Goal: Information Seeking & Learning: Check status

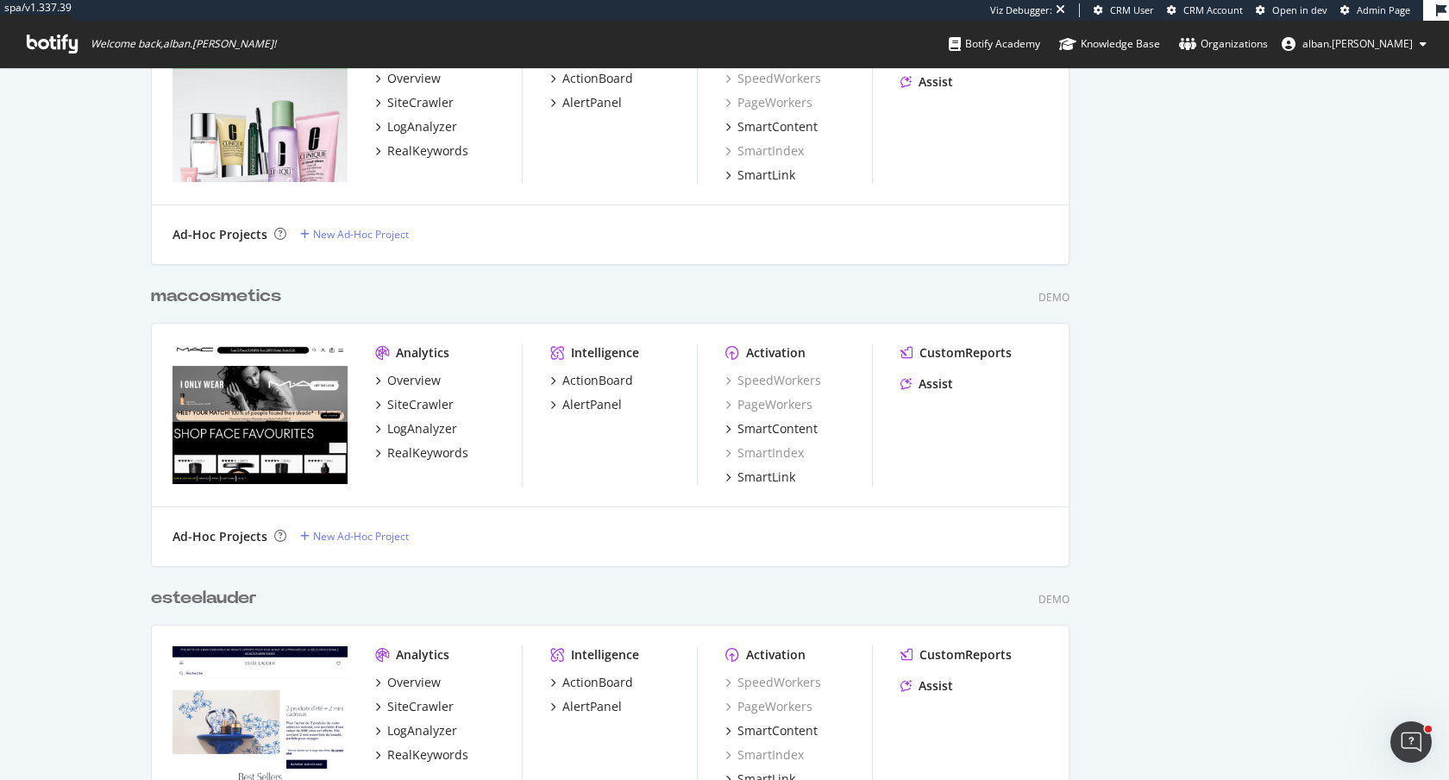
scroll to position [2397, 0]
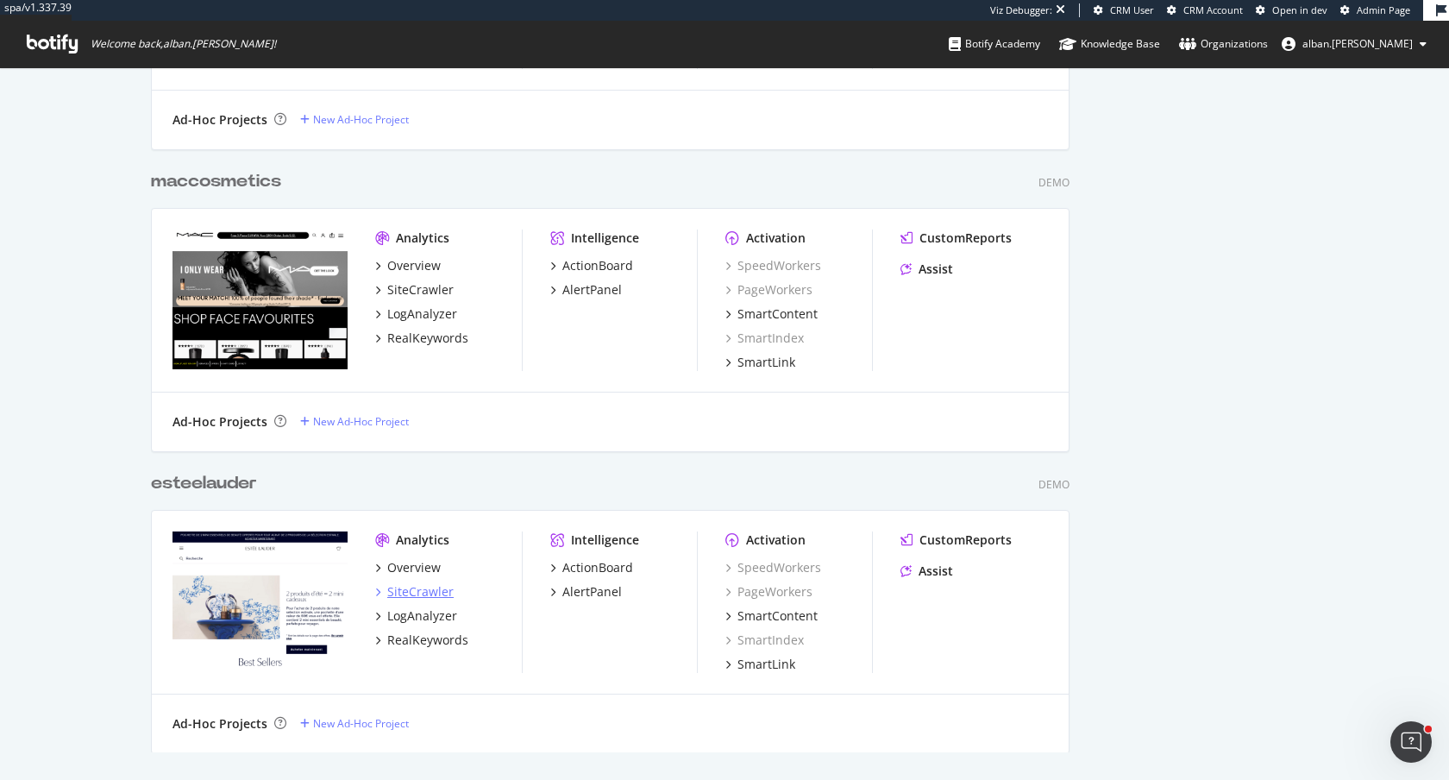
click at [429, 591] on div "SiteCrawler" at bounding box center [420, 591] width 66 height 17
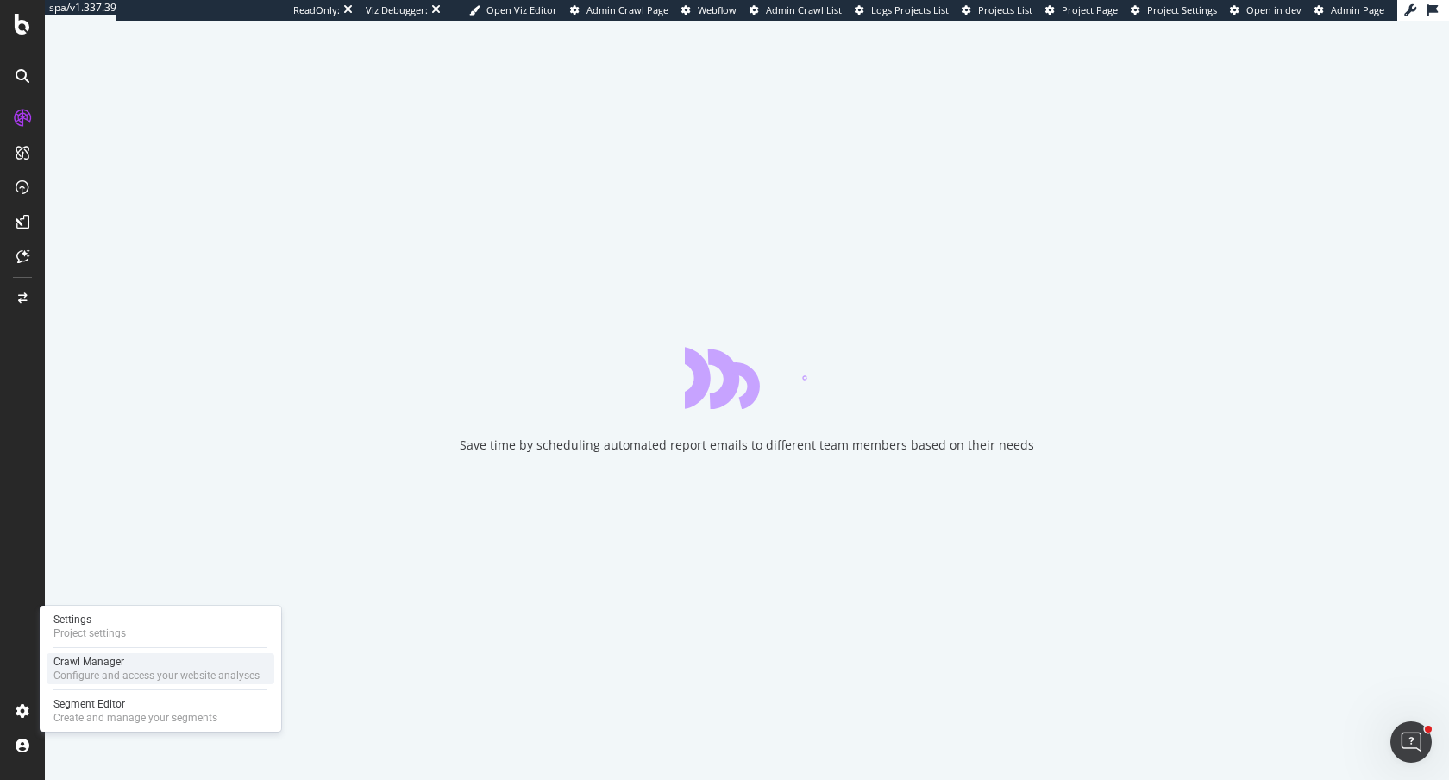
click at [74, 676] on div "Configure and access your website analyses" at bounding box center [156, 676] width 206 height 14
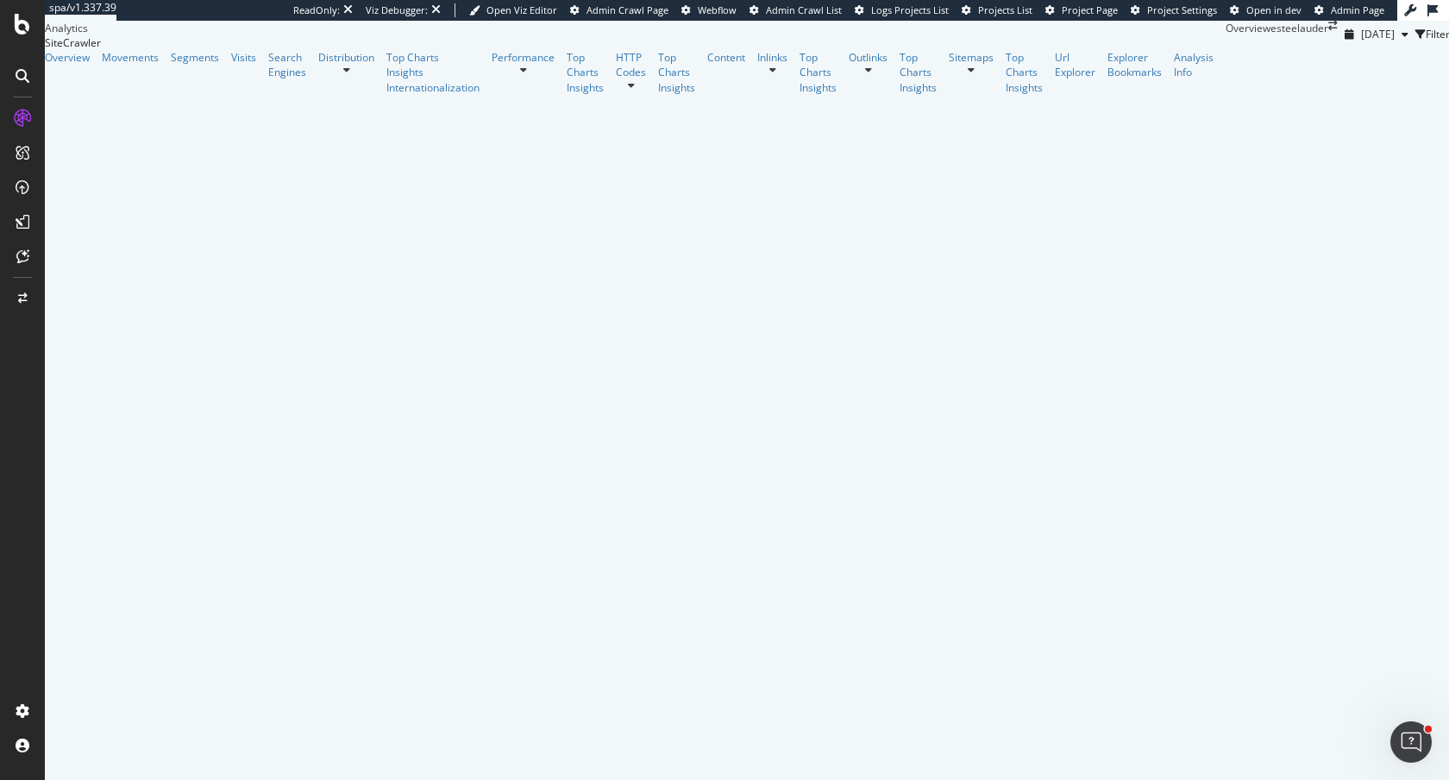
scroll to position [1746, 0]
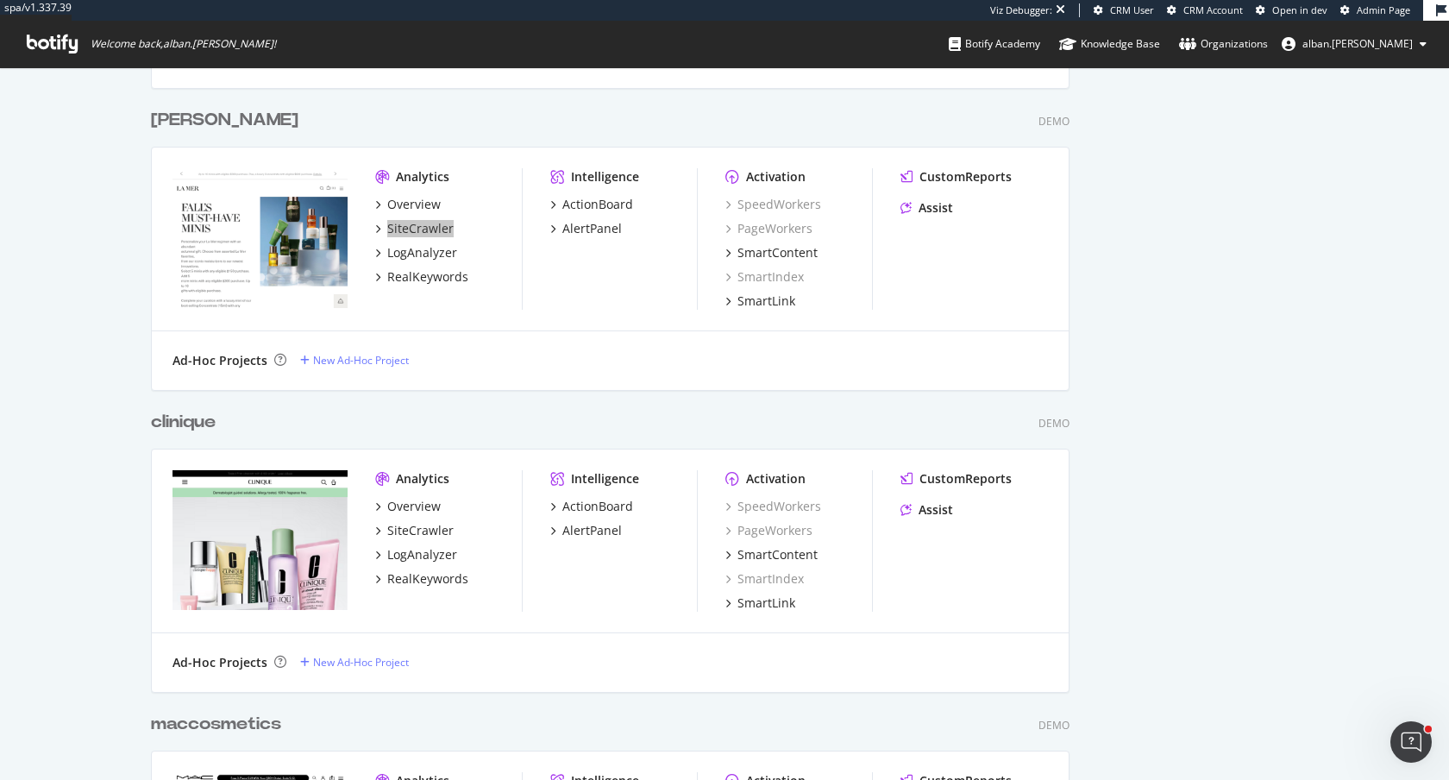
scroll to position [2147, 0]
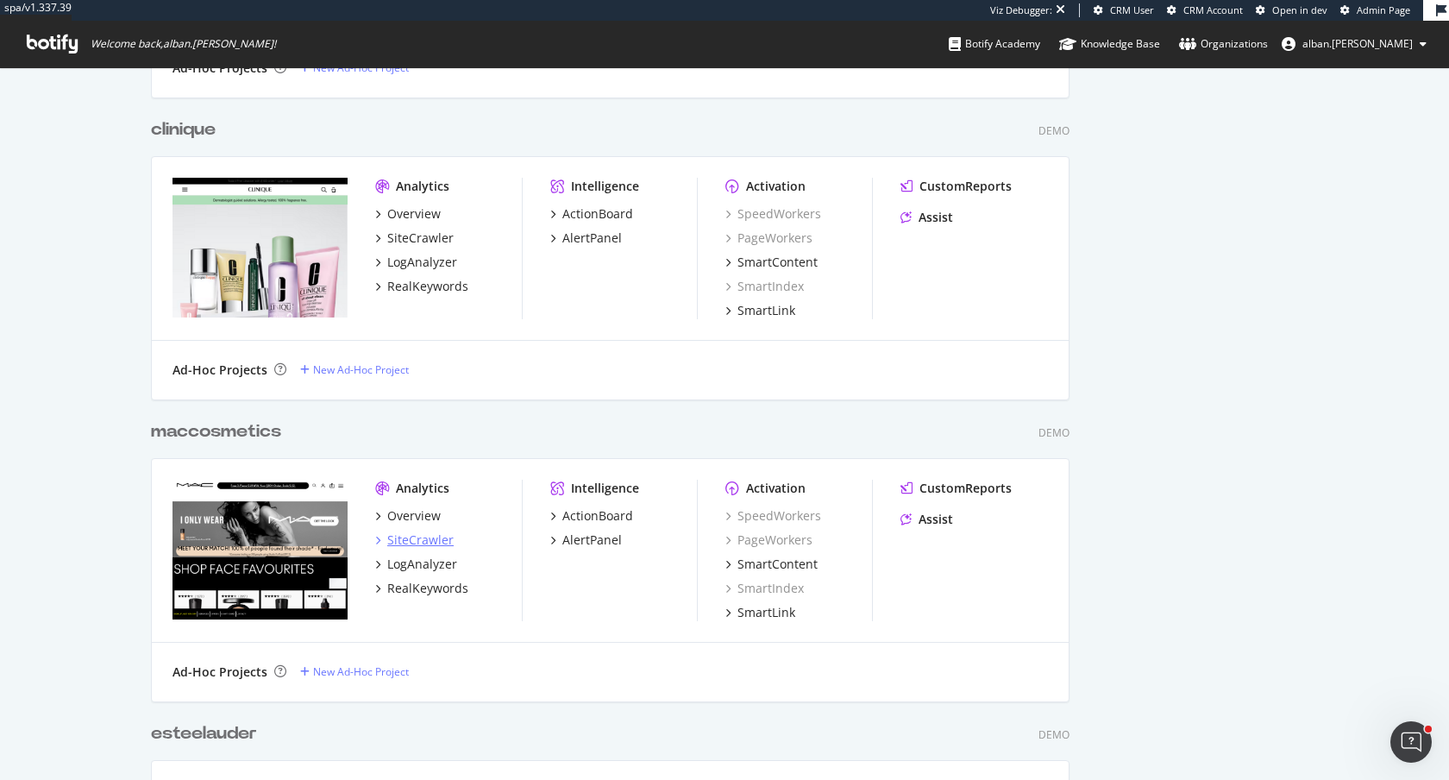
click at [431, 544] on div "SiteCrawler" at bounding box center [420, 539] width 66 height 17
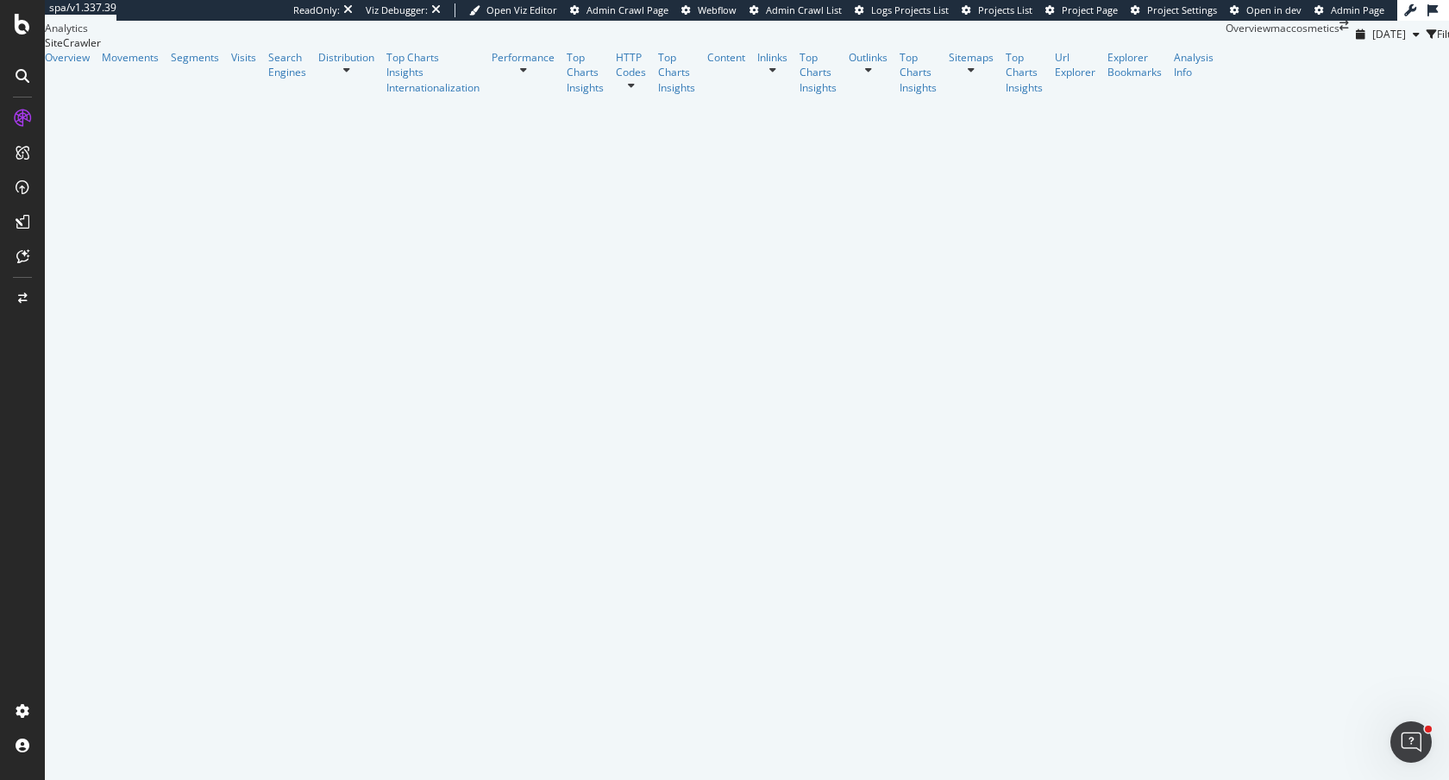
scroll to position [640, 0]
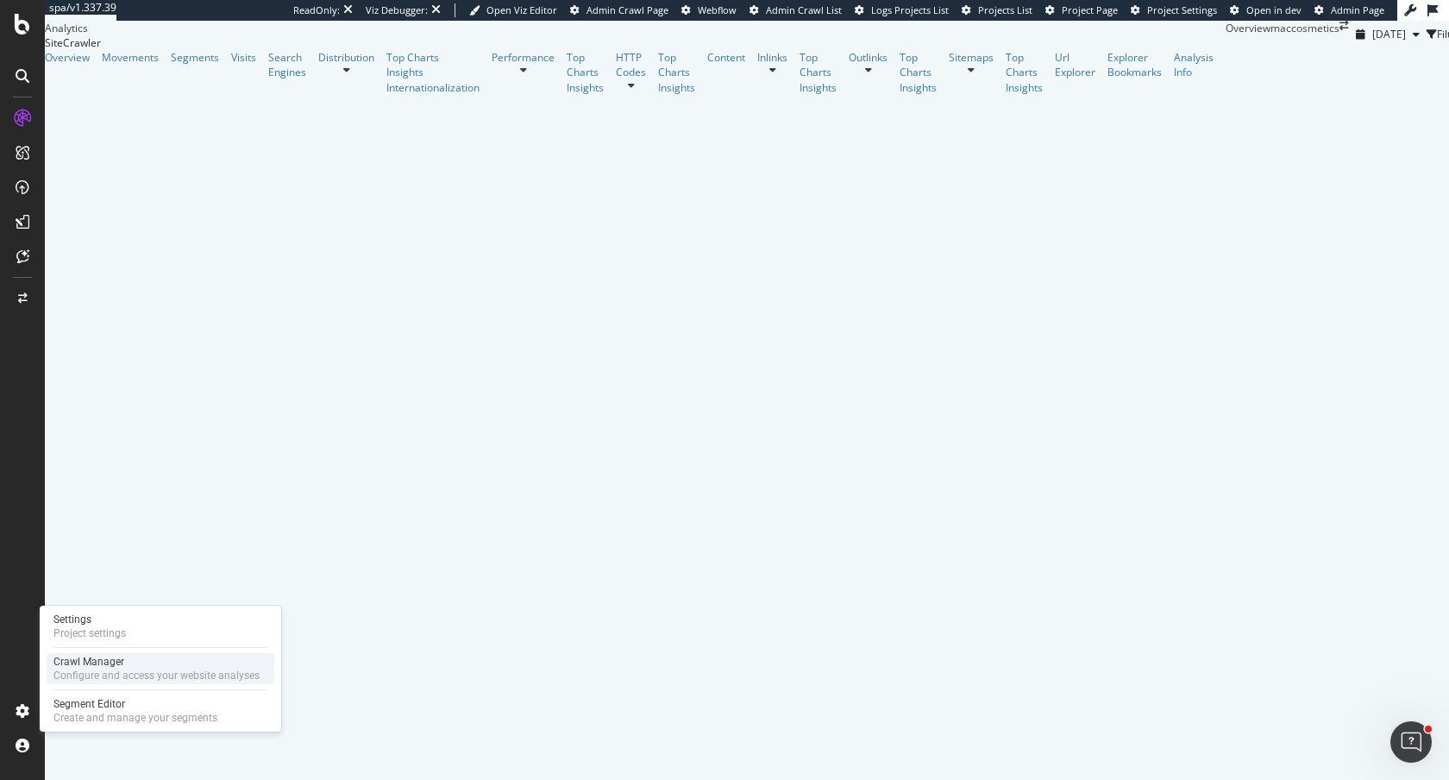
click at [79, 670] on div "Configure and access your website analyses" at bounding box center [156, 676] width 206 height 14
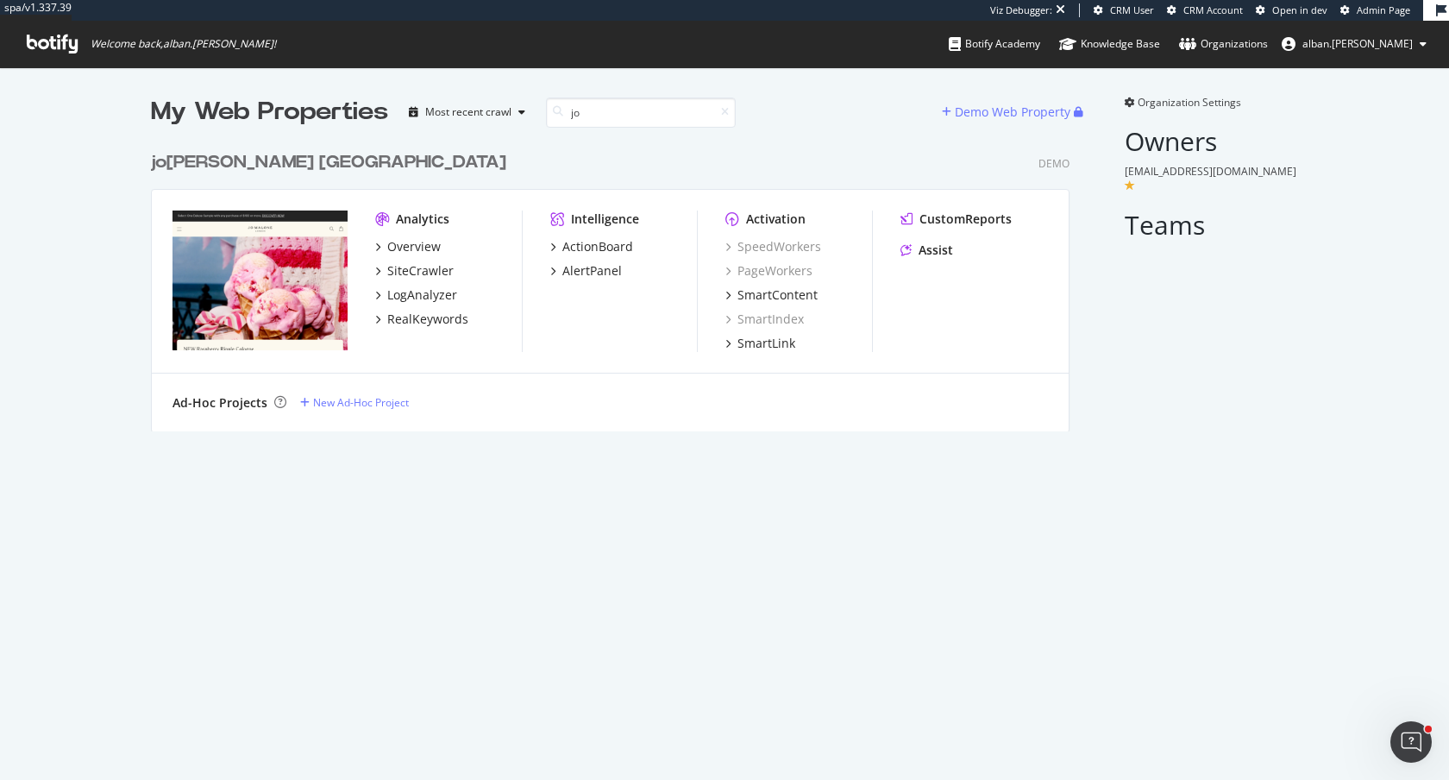
scroll to position [302, 933]
type input "jo"
click at [406, 263] on div "SiteCrawler" at bounding box center [420, 270] width 66 height 17
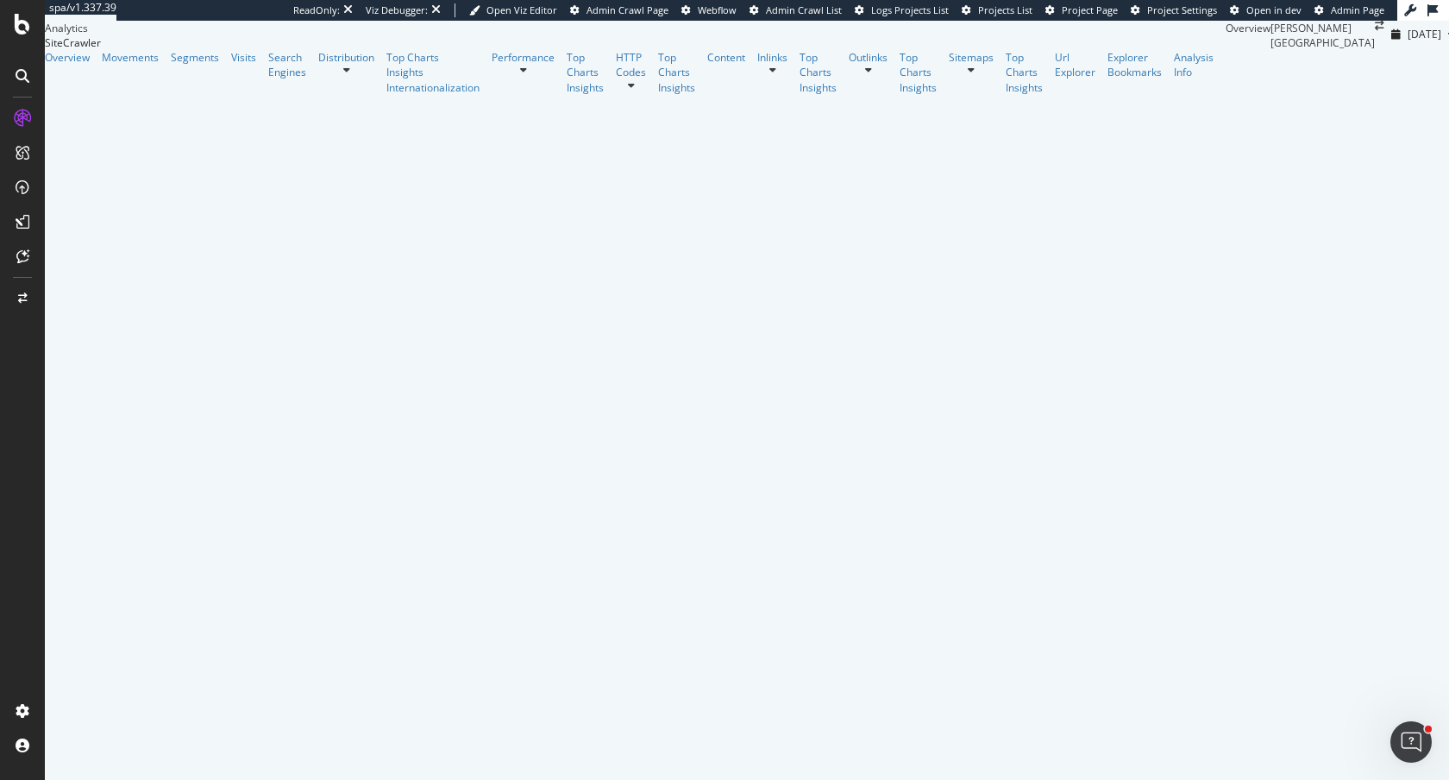
scroll to position [7, 0]
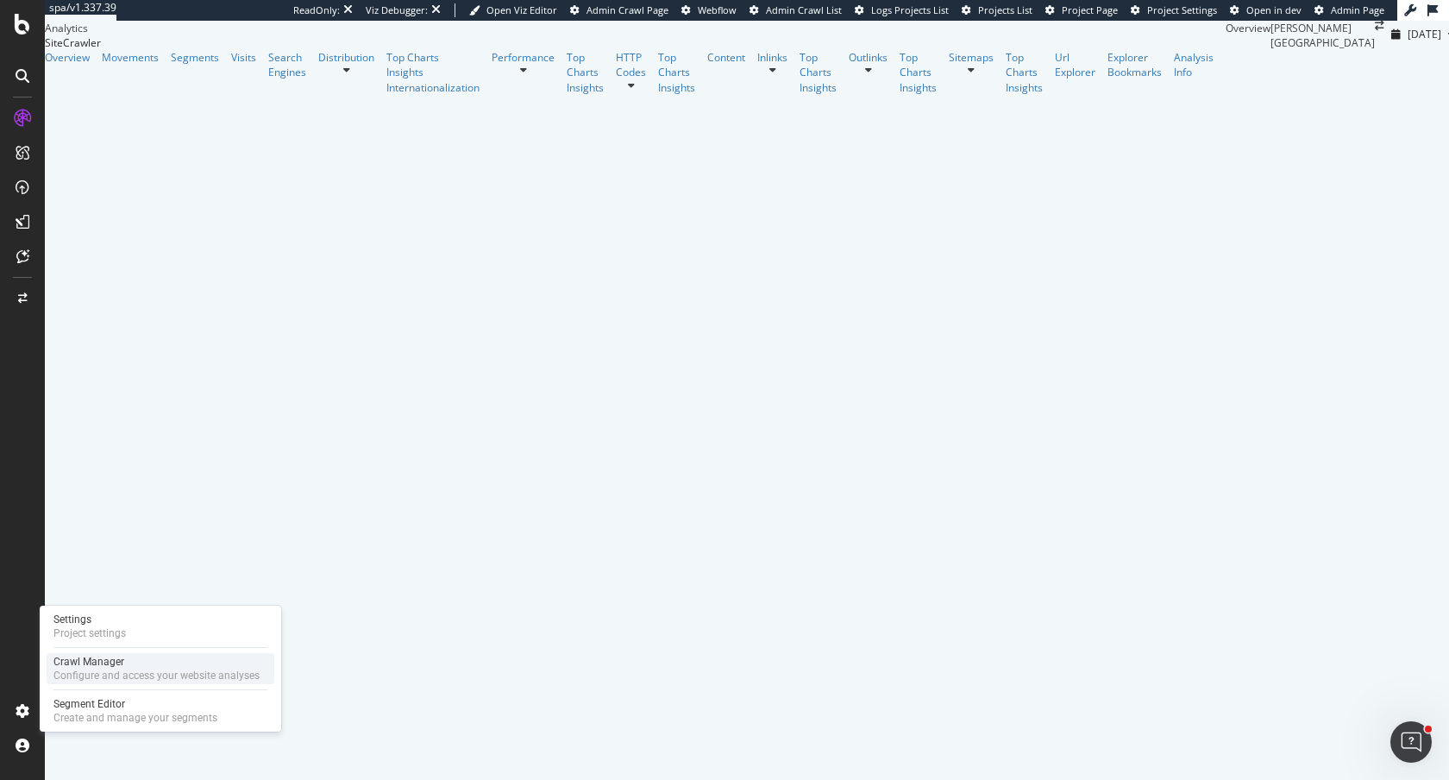
click at [69, 677] on div "Configure and access your website analyses" at bounding box center [156, 676] width 206 height 14
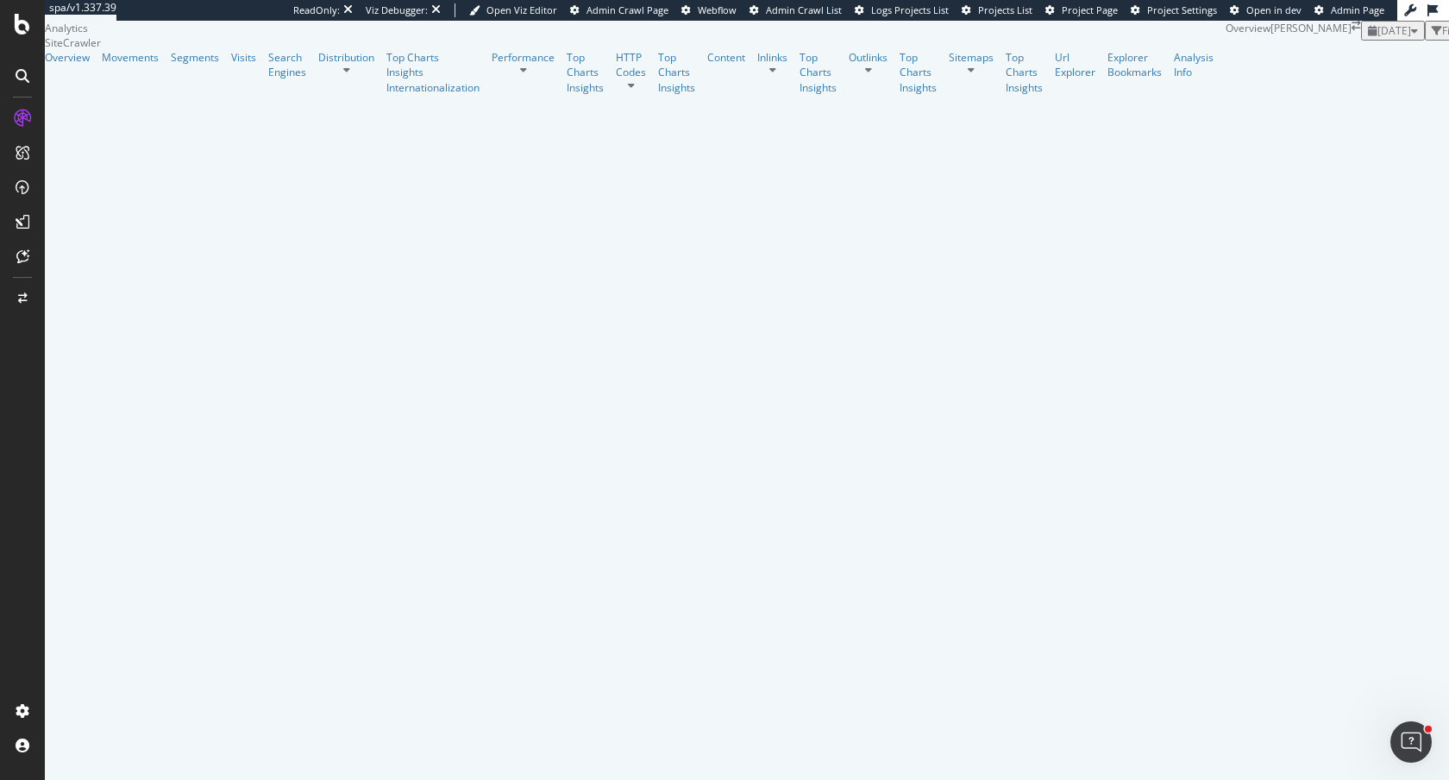
scroll to position [286, 0]
